Goal: Information Seeking & Learning: Learn about a topic

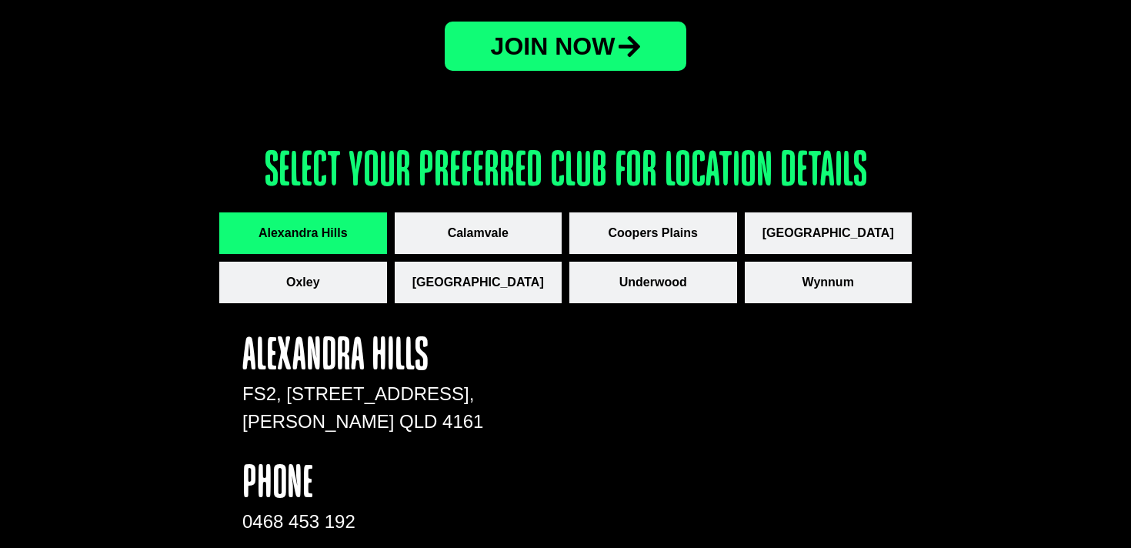
scroll to position [2047, 0]
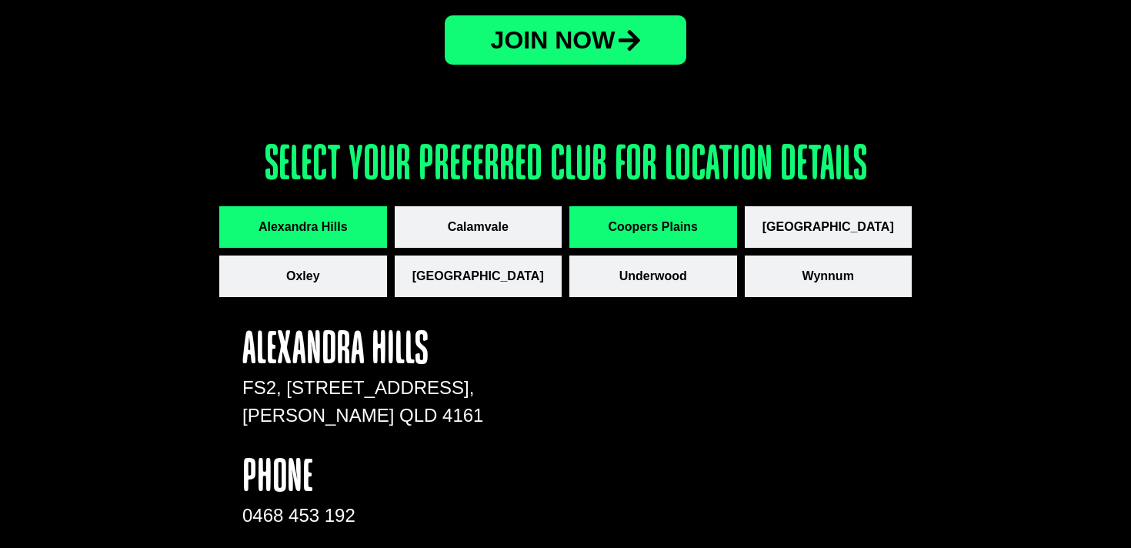
click at [669, 220] on span "Coopers Plains" at bounding box center [653, 227] width 89 height 18
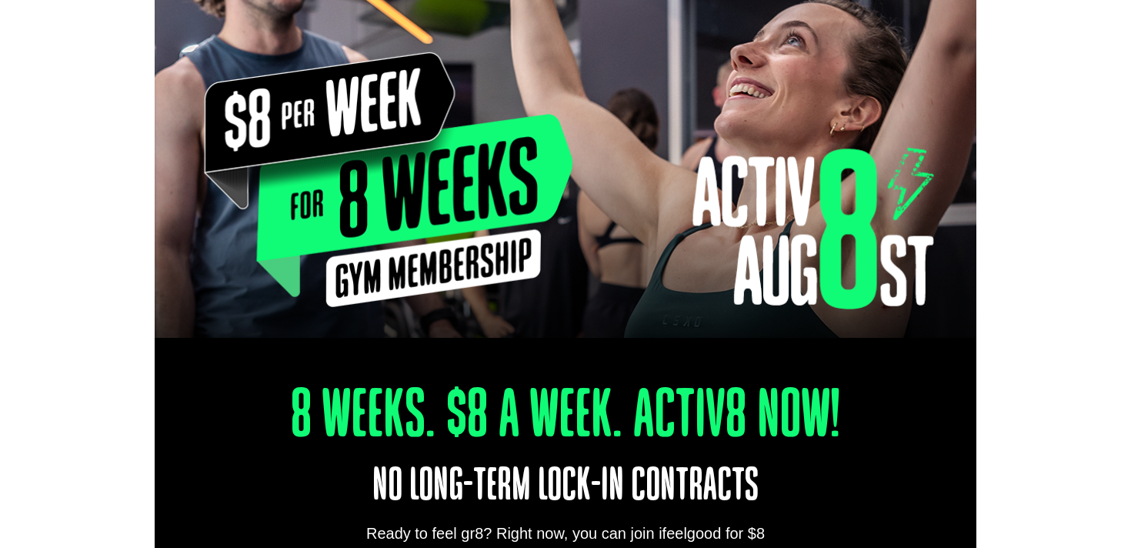
scroll to position [0, 0]
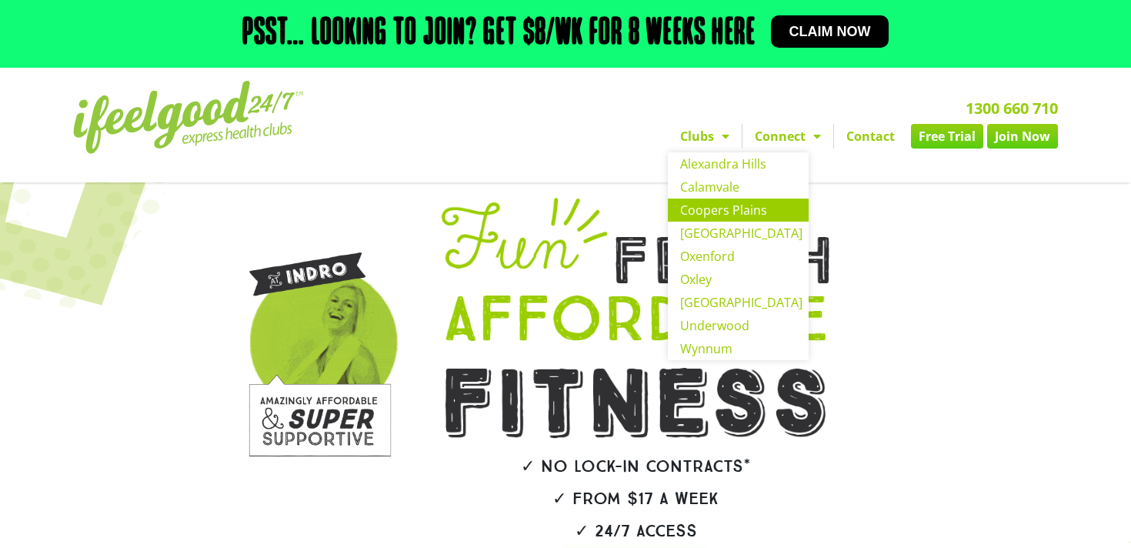
click at [708, 213] on link "Coopers Plains" at bounding box center [738, 210] width 141 height 23
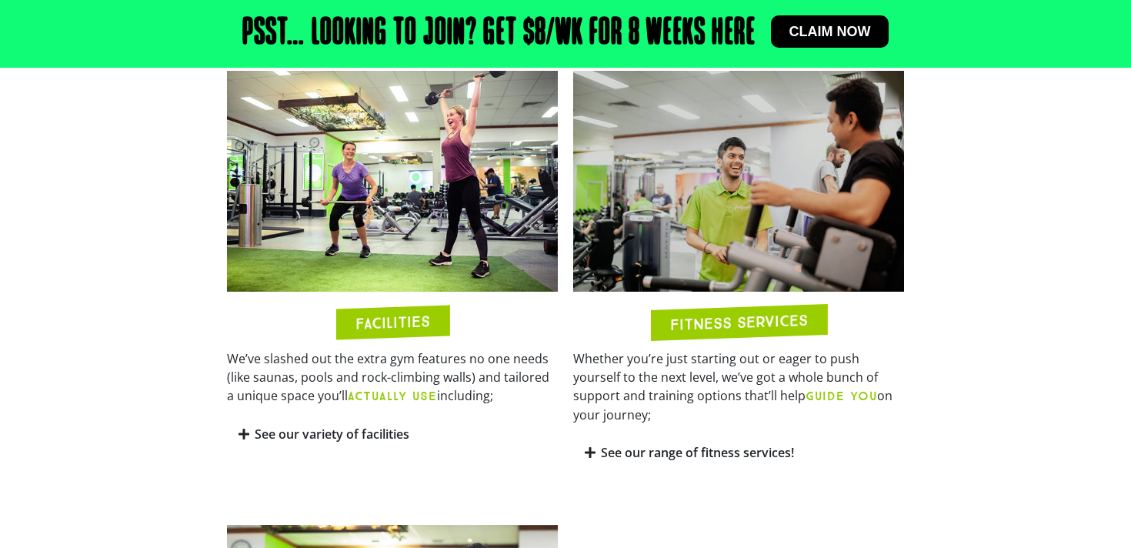
scroll to position [778, 0]
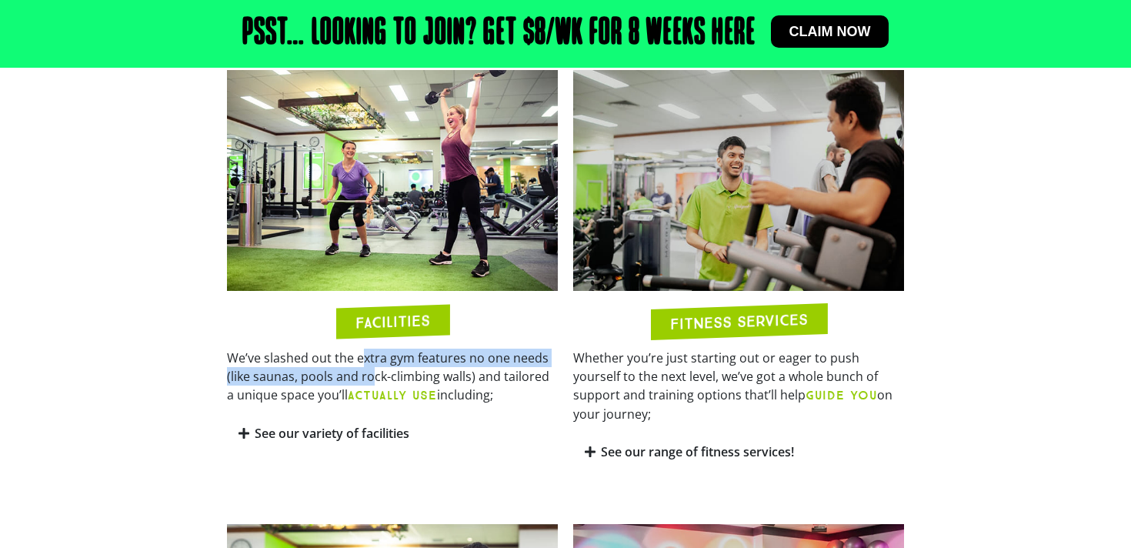
drag, startPoint x: 362, startPoint y: 336, endPoint x: 370, endPoint y: 352, distance: 17.9
click at [370, 352] on p "We’ve slashed out the extra gym features no one needs (like saunas, pools and r…" at bounding box center [392, 377] width 331 height 56
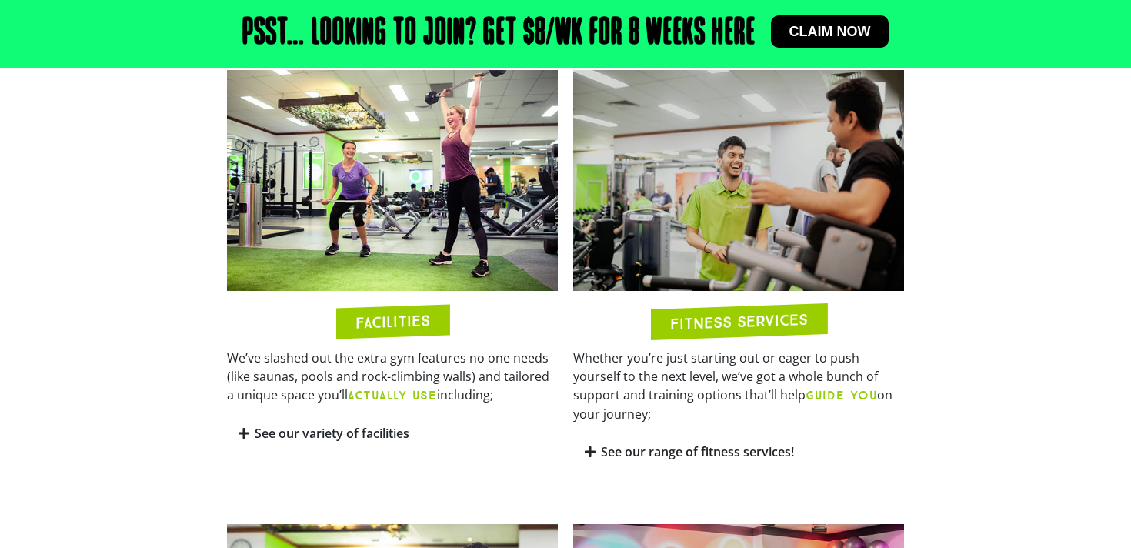
click at [369, 425] on link "See our variety of facilities" at bounding box center [332, 433] width 155 height 17
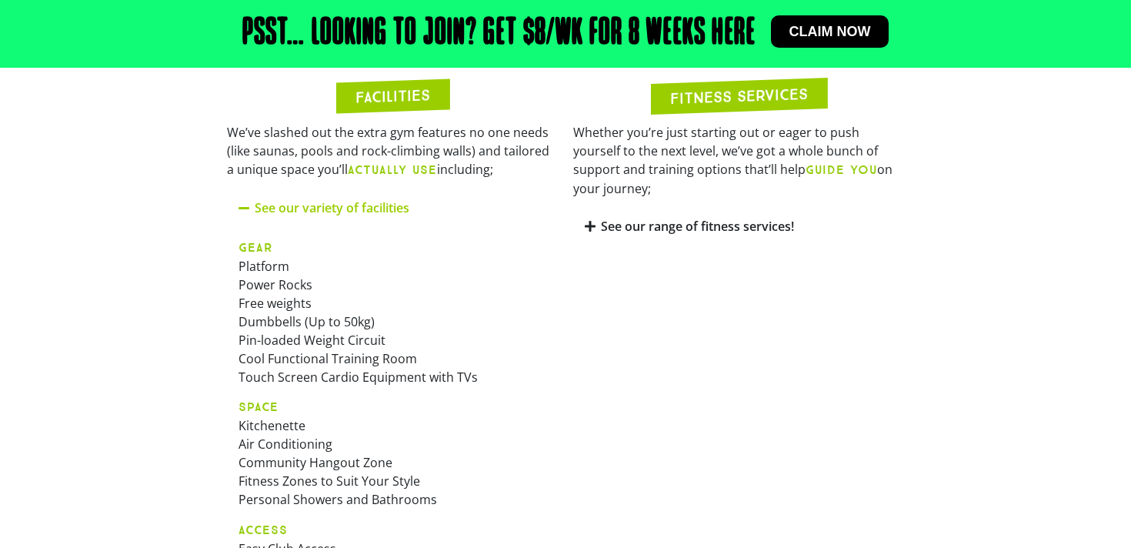
scroll to position [987, 0]
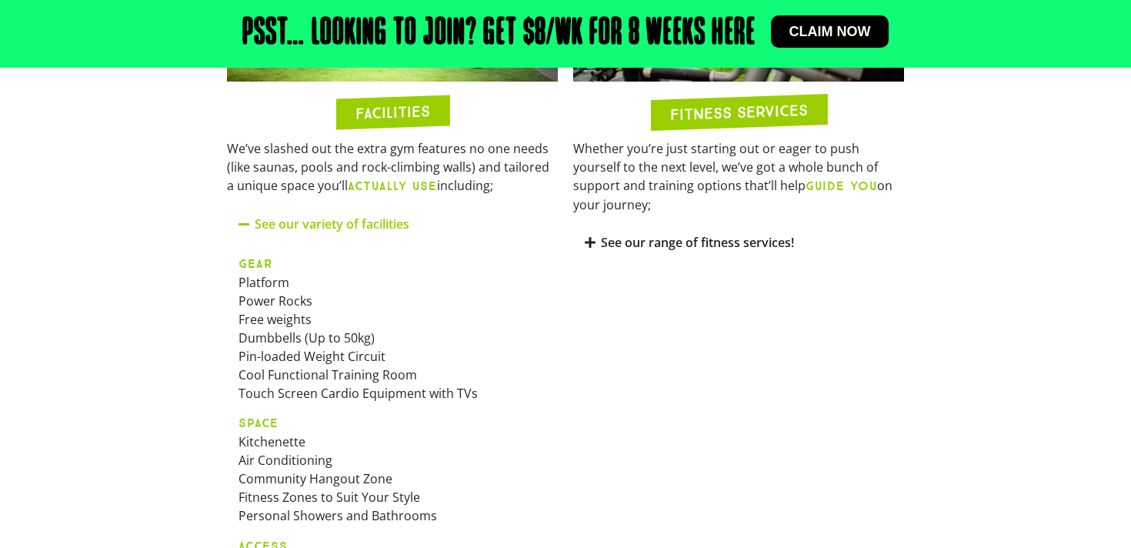
click at [247, 218] on icon at bounding box center [245, 224] width 12 height 12
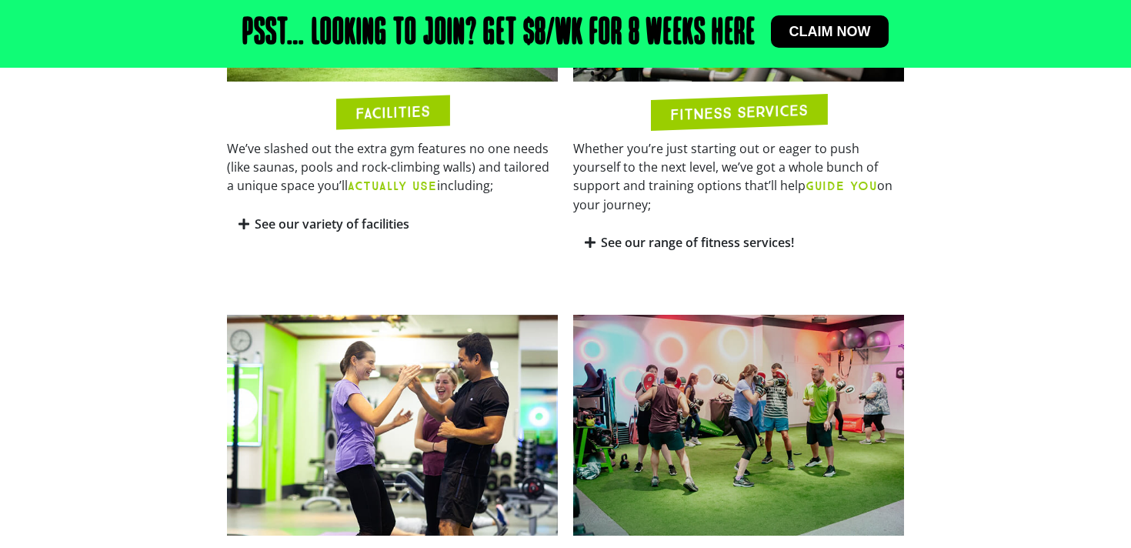
click at [592, 236] on icon at bounding box center [590, 242] width 11 height 12
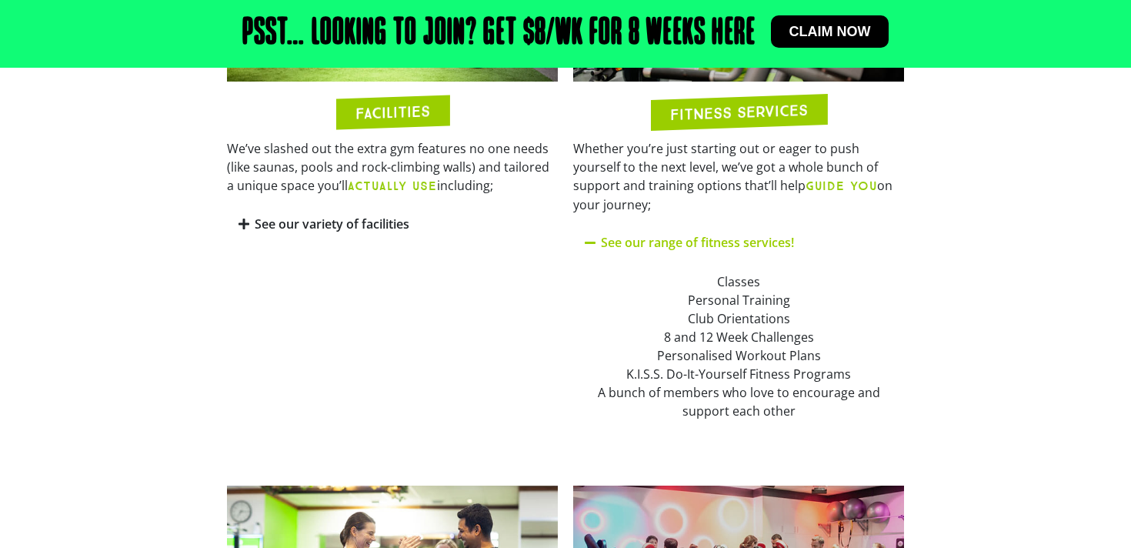
click at [588, 236] on icon at bounding box center [591, 242] width 12 height 12
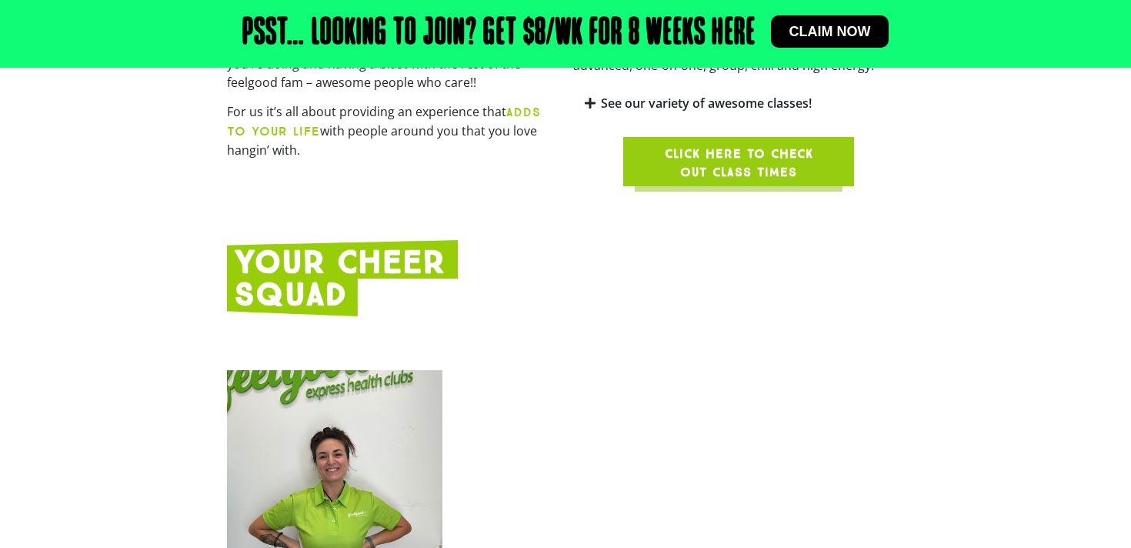
scroll to position [1573, 0]
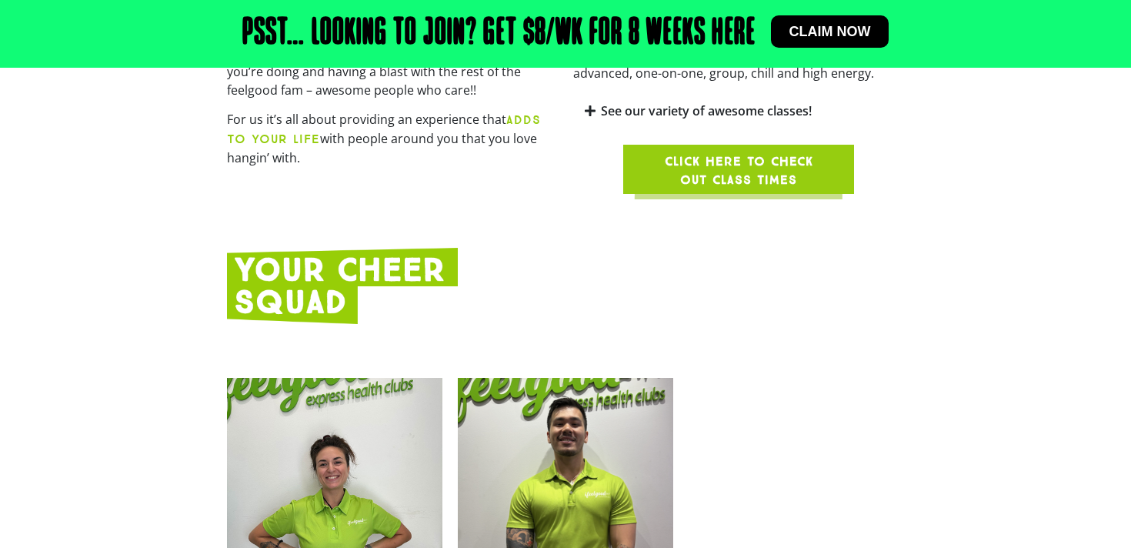
click at [765, 152] on span "Click here to check out class times" at bounding box center [738, 170] width 157 height 37
